Goal: Check status: Check status

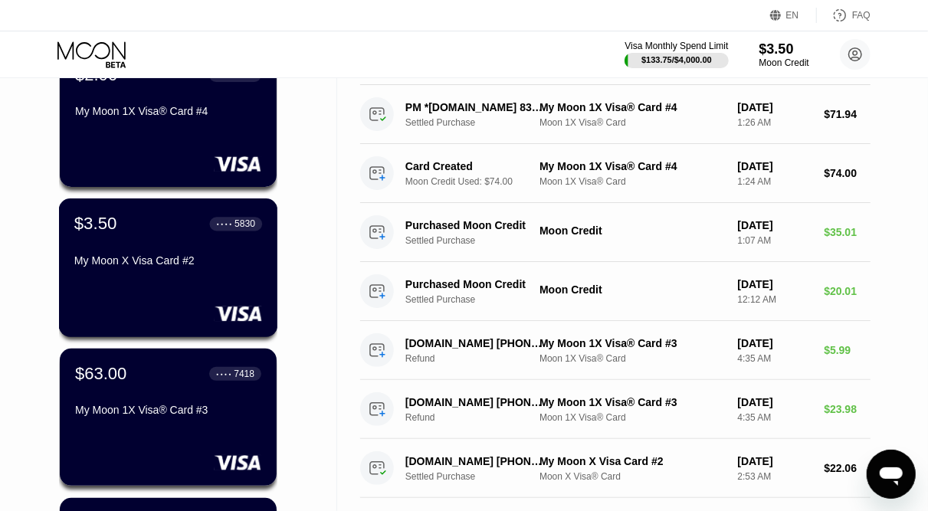
scroll to position [155, 0]
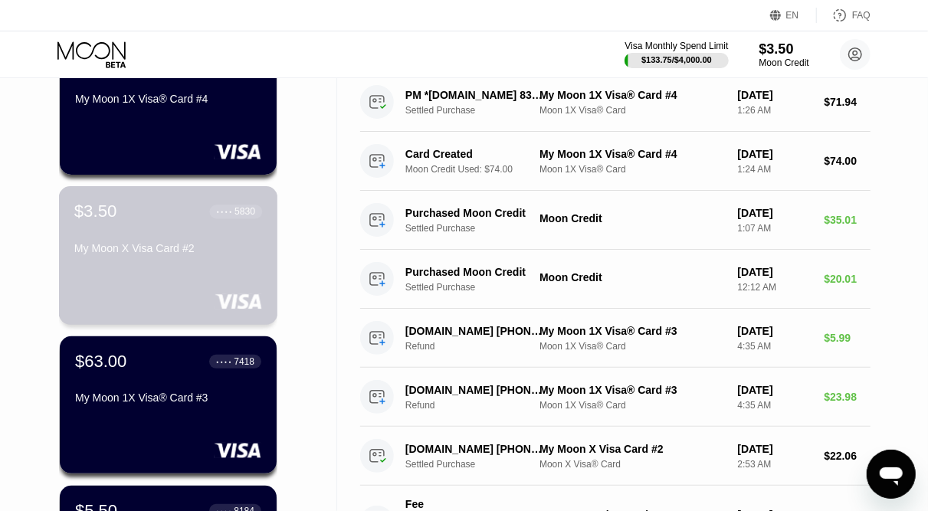
click at [210, 267] on div "$3.50 ● ● ● ● 5830 My Moon X Visa Card #2" at bounding box center [168, 255] width 219 height 139
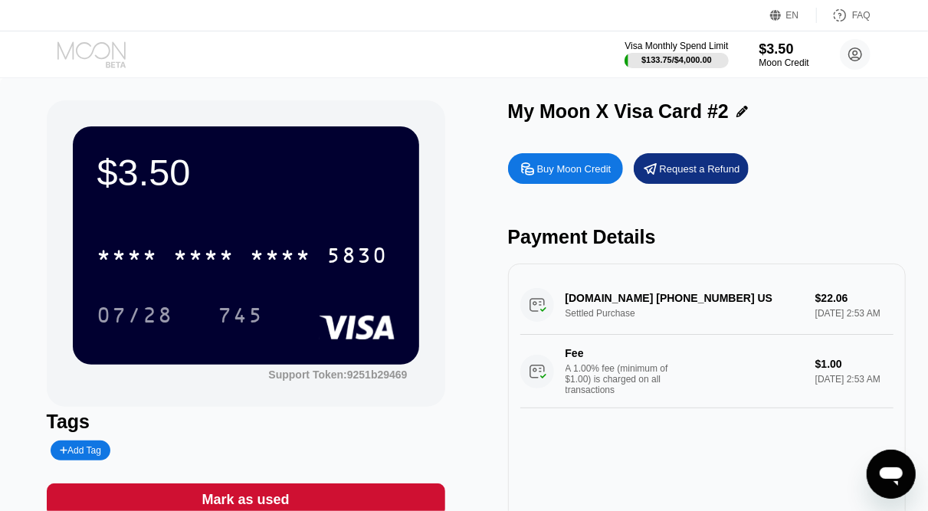
click at [99, 51] on icon at bounding box center [92, 54] width 71 height 27
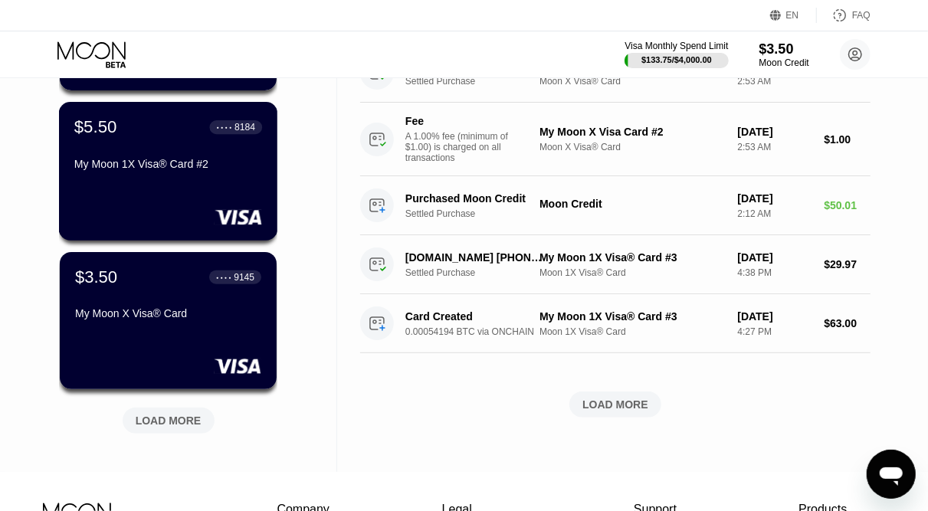
scroll to position [540, 0]
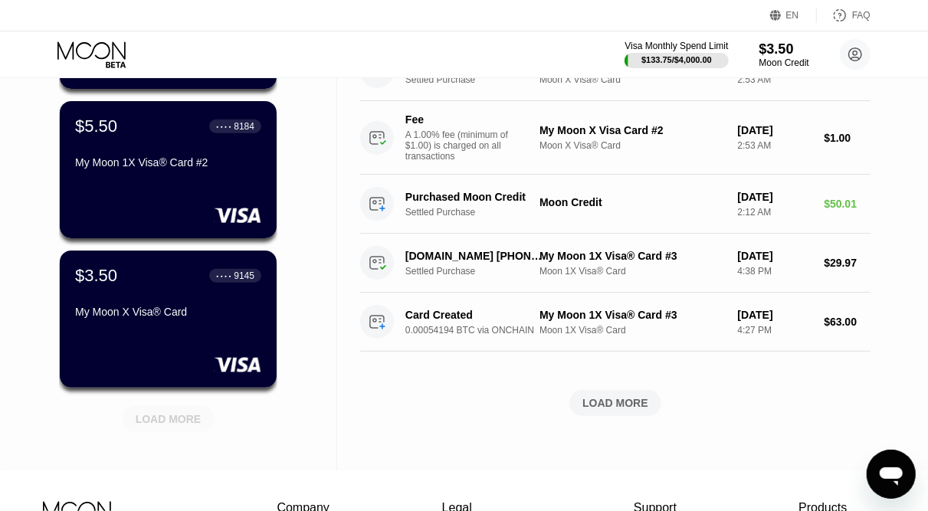
click at [185, 426] on div "LOAD MORE" at bounding box center [169, 419] width 66 height 14
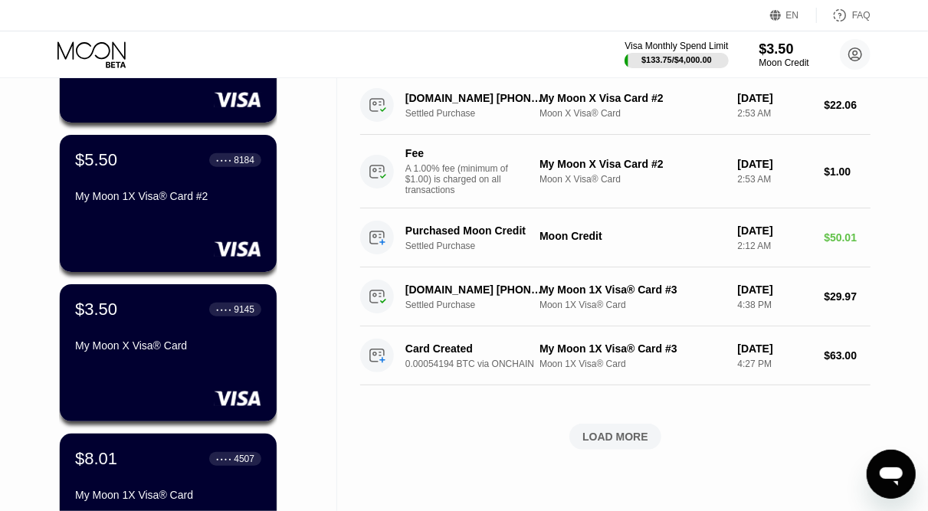
scroll to position [494, 0]
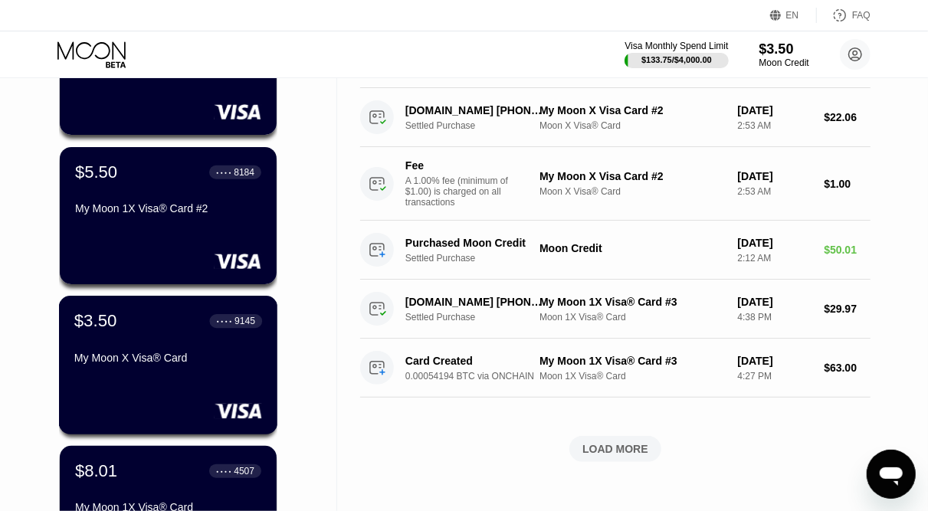
click at [181, 395] on div "$3.50 ● ● ● ● 9145 My Moon X Visa® Card" at bounding box center [168, 365] width 219 height 139
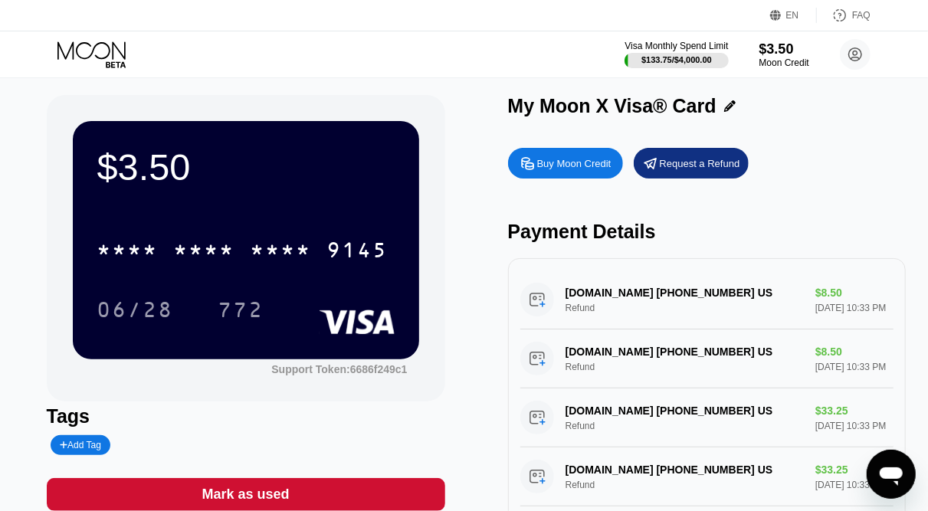
scroll to position [3, 0]
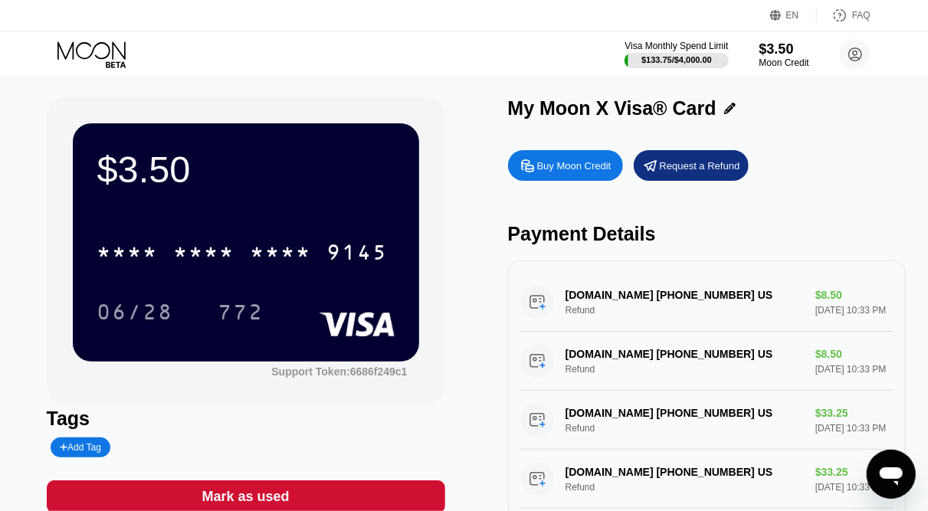
click at [94, 55] on icon at bounding box center [92, 54] width 71 height 27
